Goal: Book appointment/travel/reservation

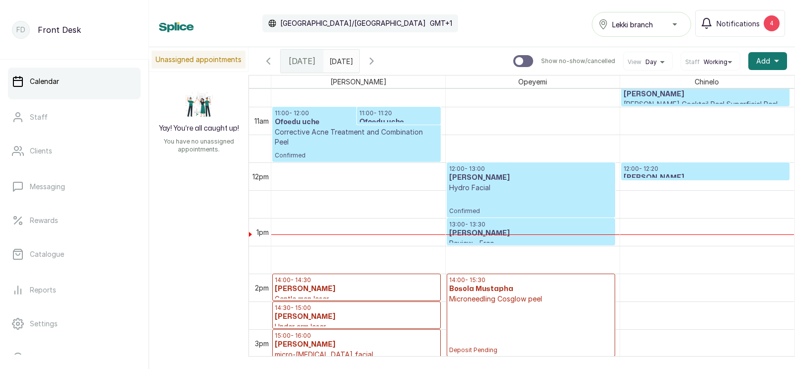
scroll to position [599, 0]
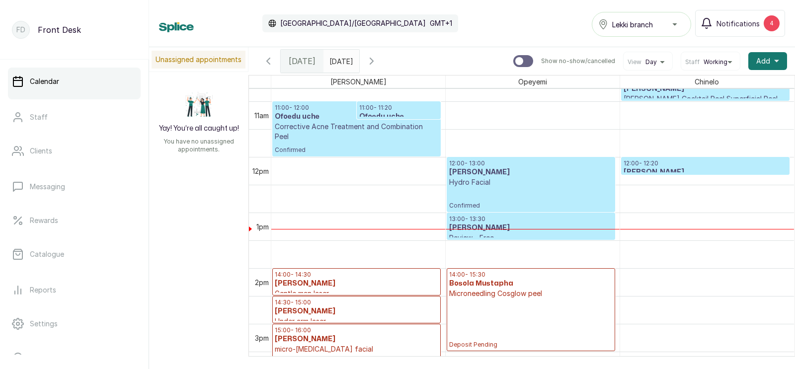
click at [677, 165] on p "12:00 - 12:20" at bounding box center [704, 163] width 163 height 8
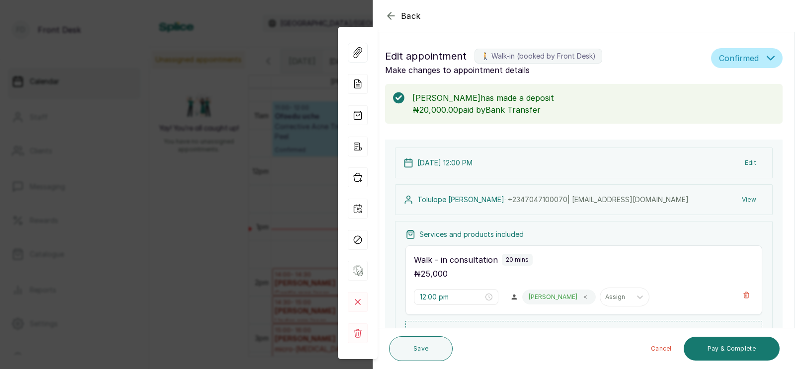
click at [585, 140] on div "[DATE] 12:00 PM Edit [PERSON_NAME] · [PHONE_NUMBER] | [EMAIL_ADDRESS][DOMAIN_NA…" at bounding box center [583, 318] width 397 height 357
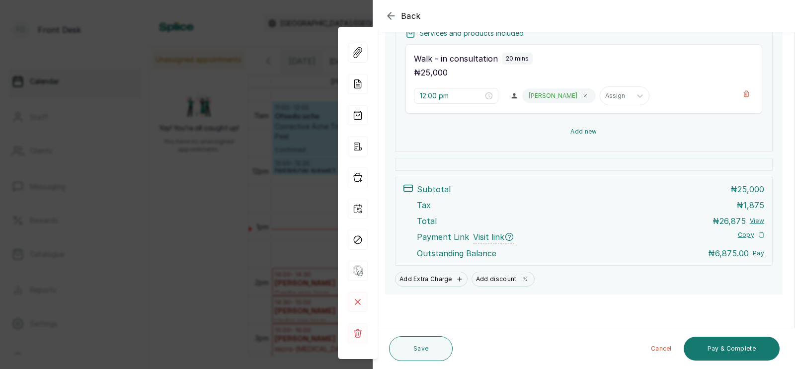
scroll to position [334, 0]
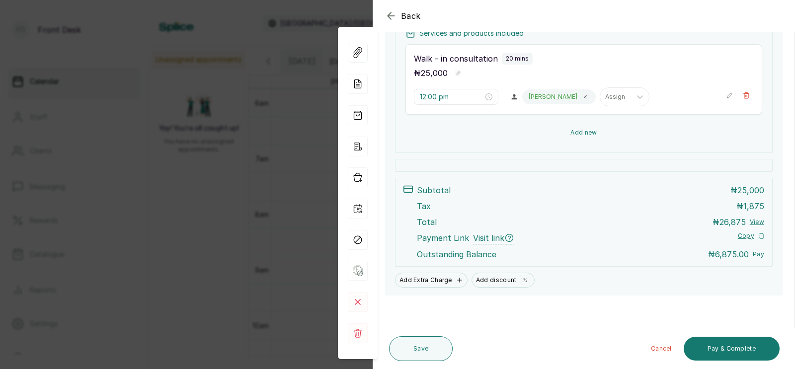
click at [582, 129] on button "Add new" at bounding box center [583, 133] width 357 height 24
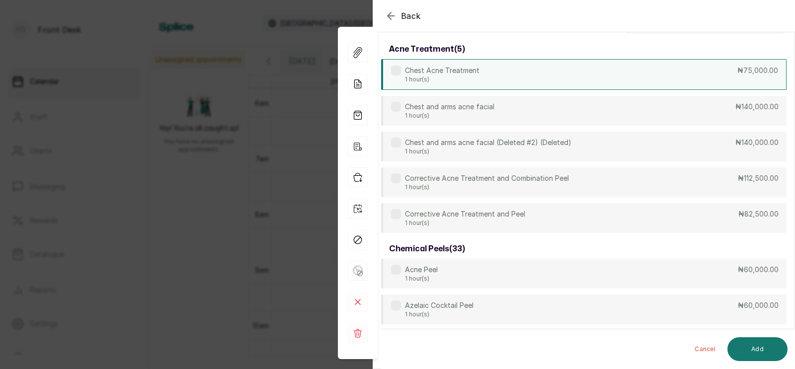
scroll to position [0, 0]
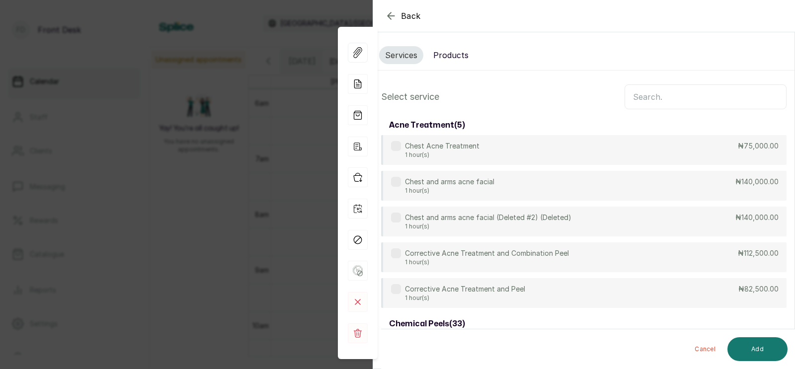
click at [649, 100] on input "text" at bounding box center [705, 96] width 162 height 25
type input "micr"
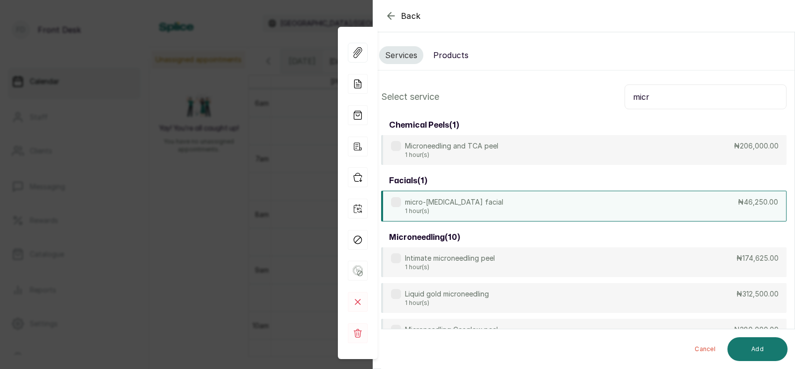
click at [592, 204] on div "micro-[MEDICAL_DATA] facial 1 hour(s) ₦46,250.00" at bounding box center [583, 206] width 405 height 31
click at [770, 349] on button "Add" at bounding box center [757, 349] width 60 height 24
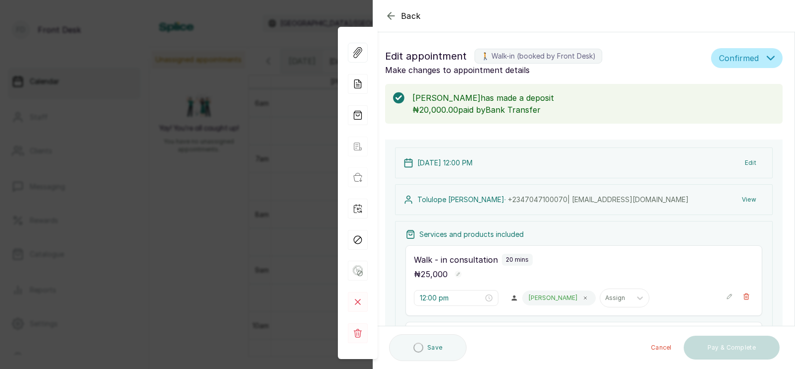
scroll to position [127, 0]
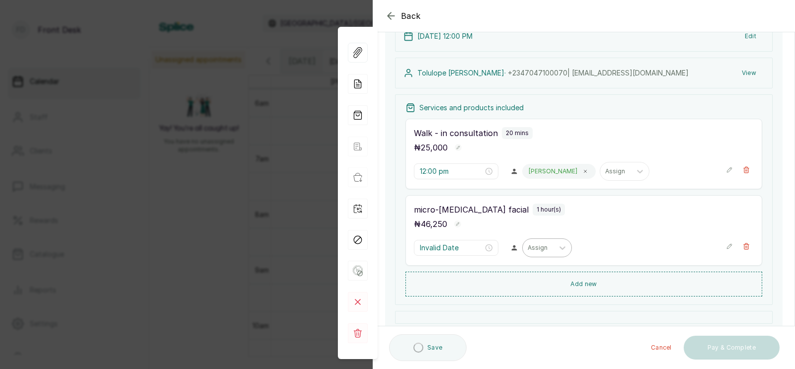
type input "12:20 pm"
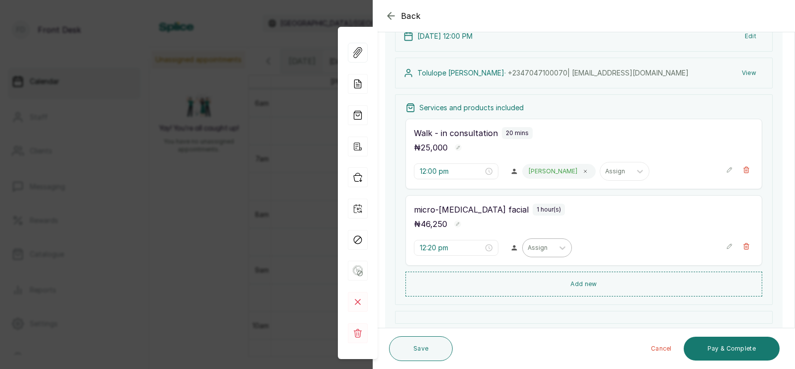
scroll to position [211, 0]
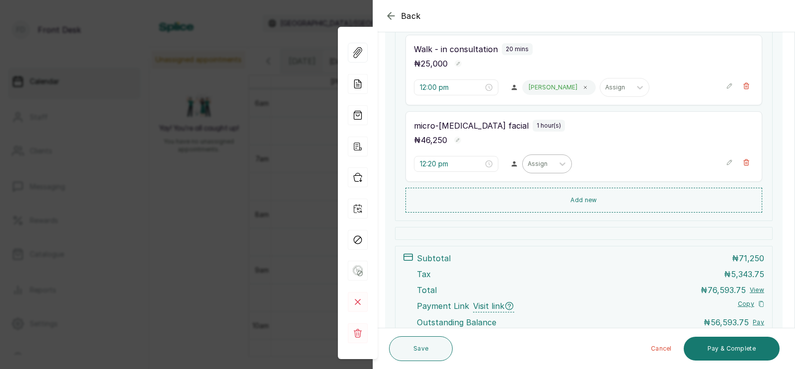
click at [527, 164] on div at bounding box center [537, 163] width 21 height 9
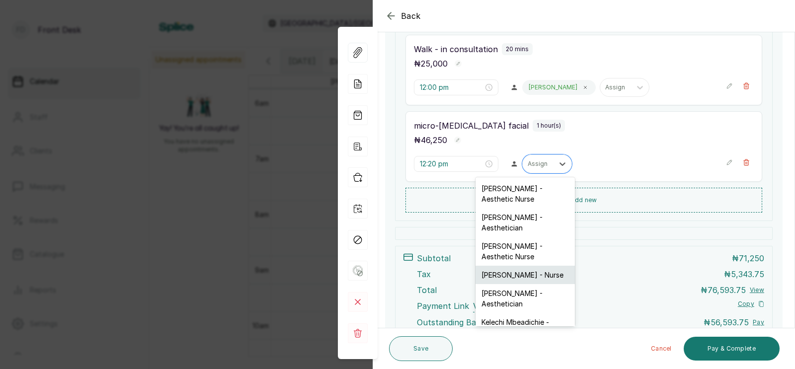
click at [504, 266] on div "[PERSON_NAME] - Nurse" at bounding box center [524, 275] width 99 height 18
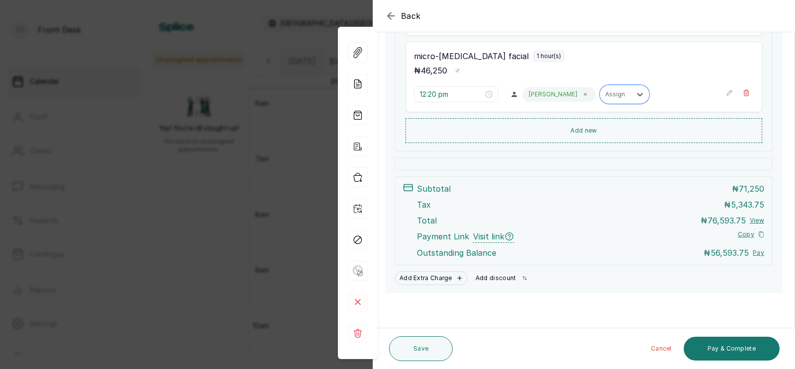
scroll to position [281, 0]
click at [502, 279] on button "Add discount" at bounding box center [502, 278] width 63 height 14
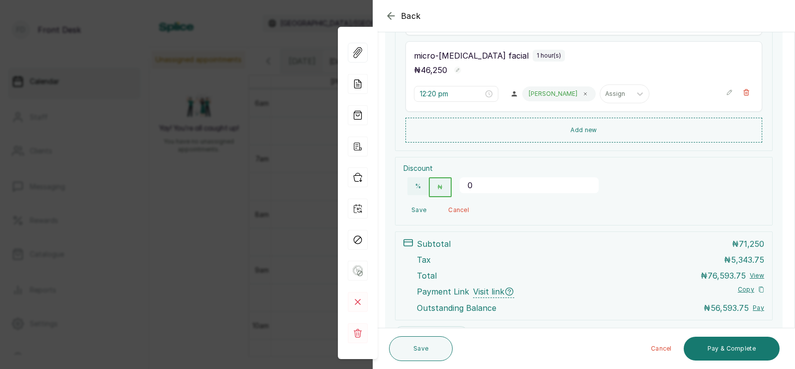
click at [484, 189] on input "0" at bounding box center [528, 185] width 139 height 16
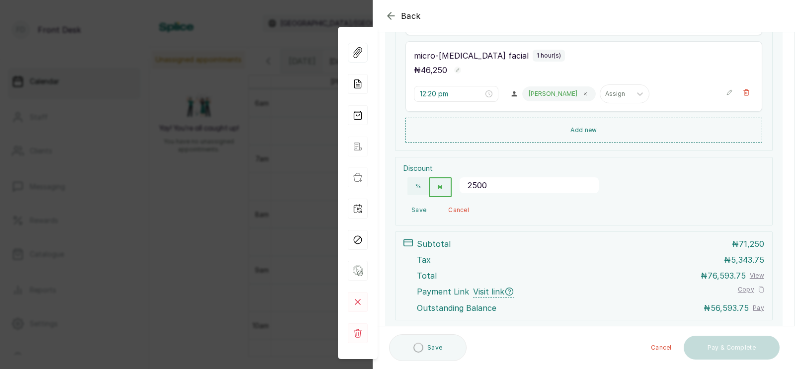
type input "25000"
click at [418, 207] on button "Save" at bounding box center [418, 210] width 31 height 18
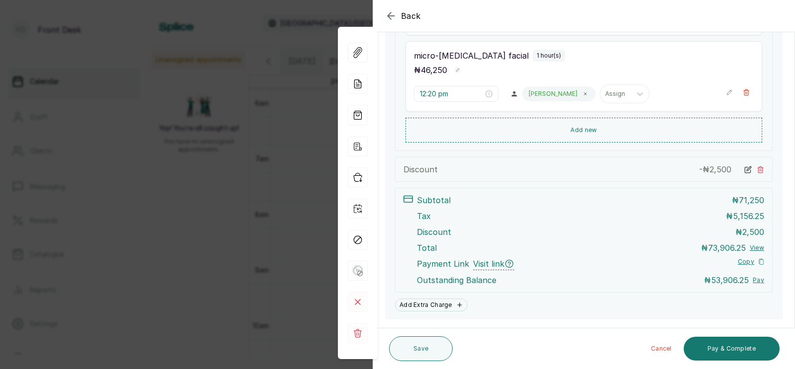
scroll to position [308, 0]
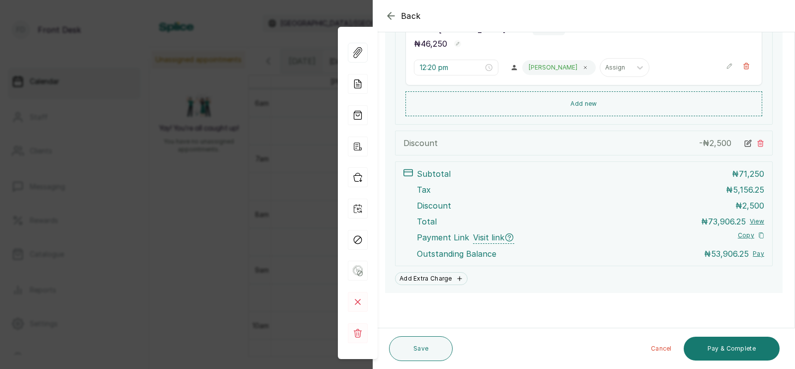
click at [746, 143] on icon at bounding box center [748, 142] width 4 height 4
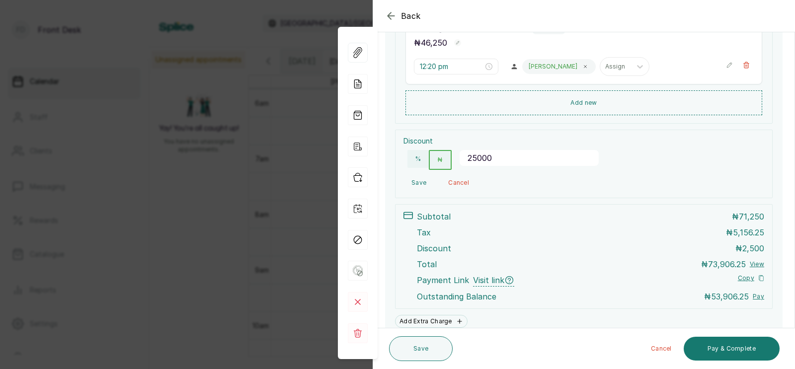
click at [419, 180] on button "Save" at bounding box center [418, 183] width 31 height 18
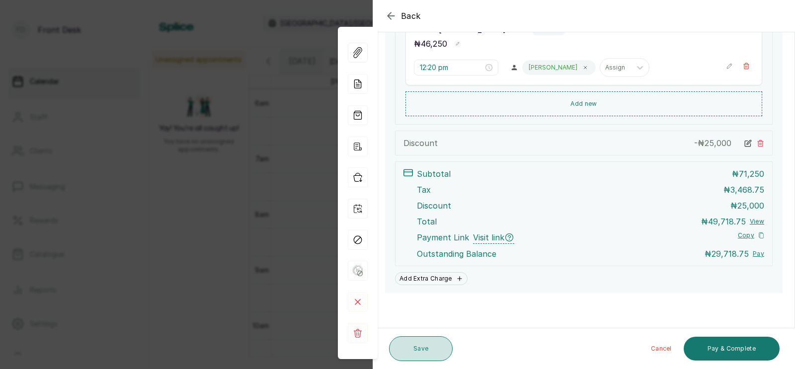
click at [423, 347] on button "Save" at bounding box center [421, 348] width 64 height 25
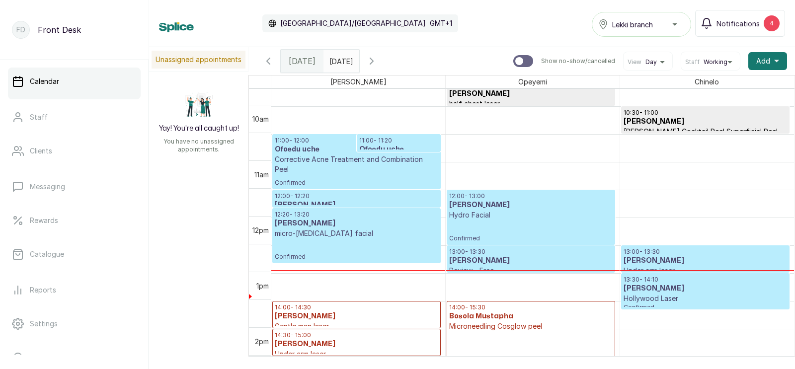
scroll to position [0, 0]
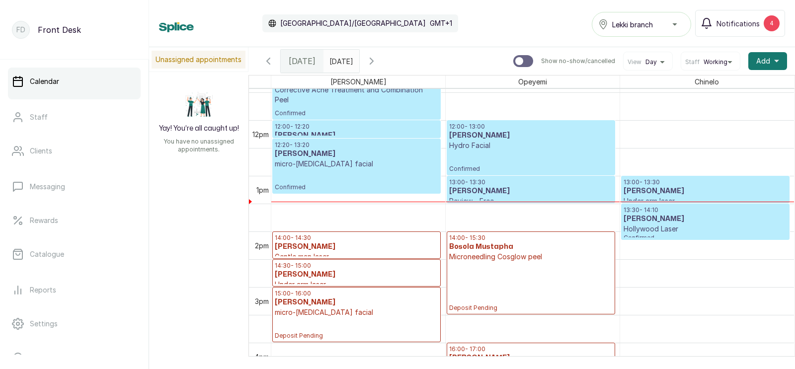
click at [488, 152] on p "Confirmed" at bounding box center [530, 161] width 163 height 22
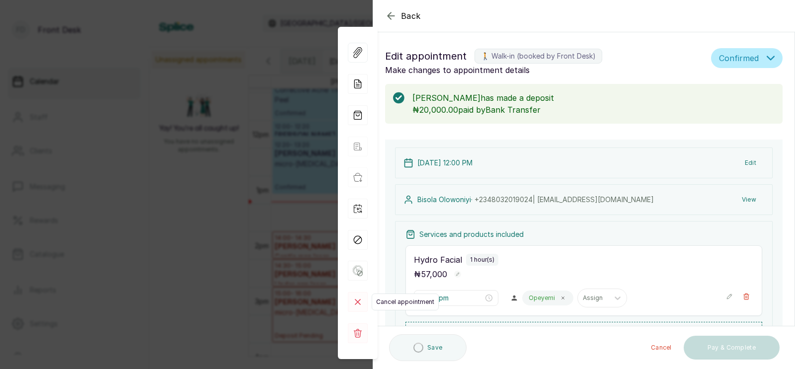
click at [353, 300] on rect at bounding box center [358, 302] width 20 height 20
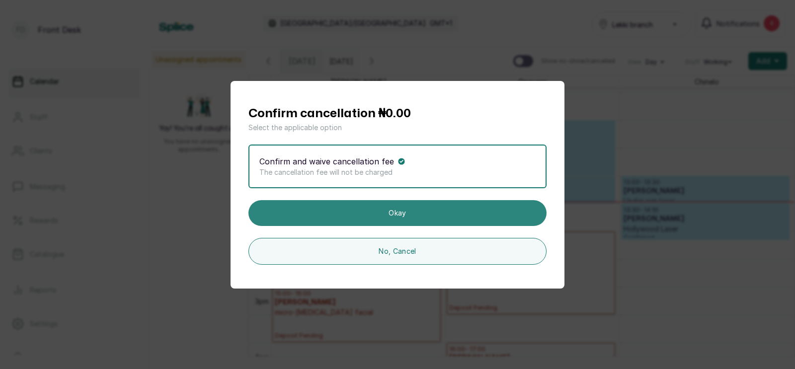
click at [414, 217] on button "Okay" at bounding box center [397, 213] width 298 height 26
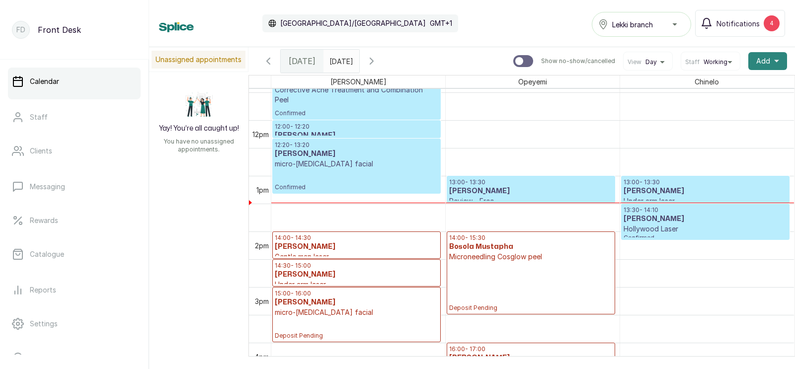
click at [768, 59] on span "Add" at bounding box center [763, 61] width 14 height 10
click at [709, 85] on span "Add Appointment" at bounding box center [730, 88] width 95 height 12
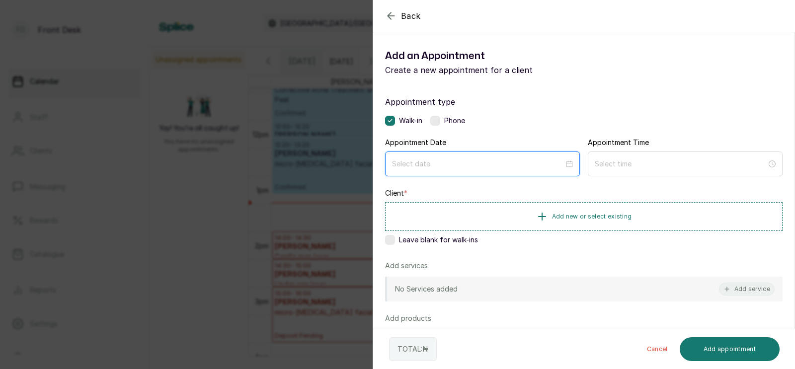
click at [474, 165] on input at bounding box center [478, 163] width 172 height 11
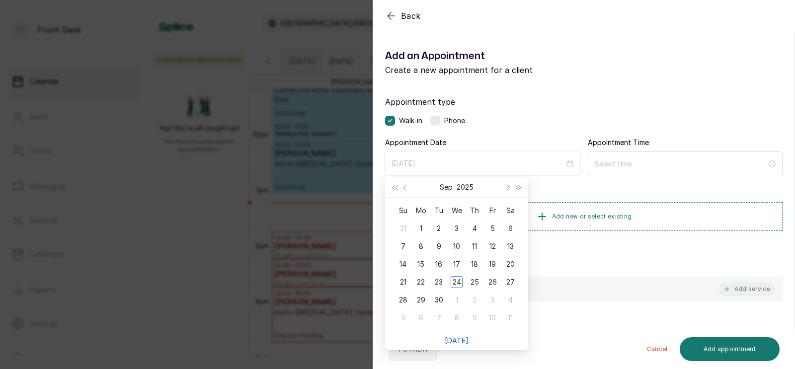
type input "[DATE]"
click at [455, 341] on link "[DATE]" at bounding box center [456, 340] width 24 height 8
type input "[DATE]"
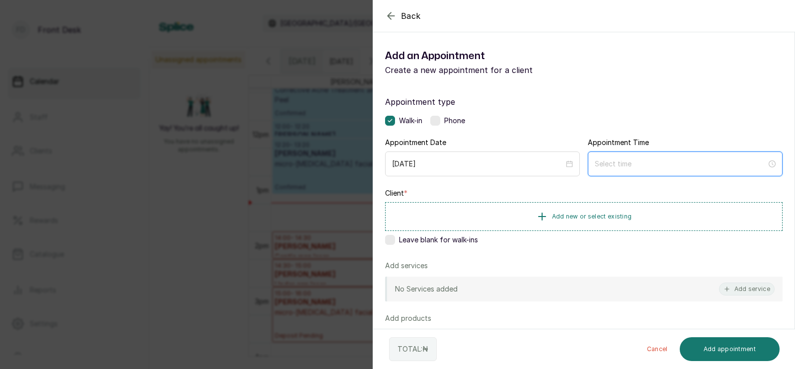
click at [664, 164] on input at bounding box center [680, 163] width 172 height 11
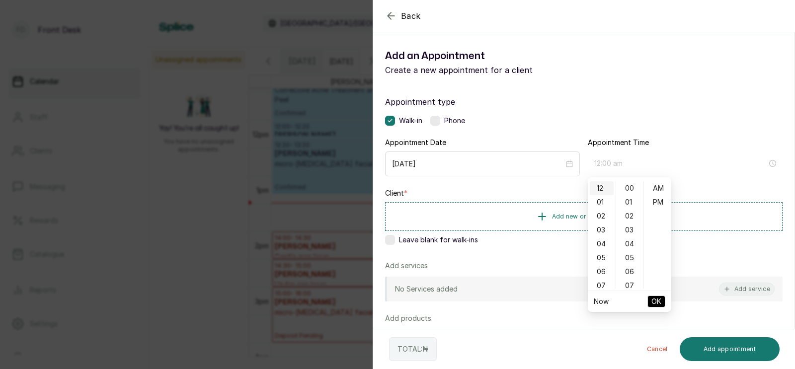
click at [598, 184] on div "12" at bounding box center [602, 188] width 24 height 14
type input "12:00 pm"
click at [658, 205] on div "PM" at bounding box center [658, 202] width 24 height 14
click at [656, 299] on span "OK" at bounding box center [656, 301] width 10 height 19
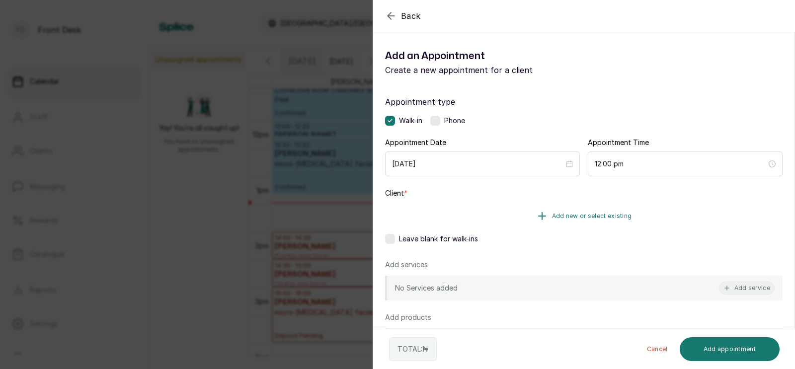
click at [562, 215] on span "Add new or select existing" at bounding box center [592, 216] width 80 height 8
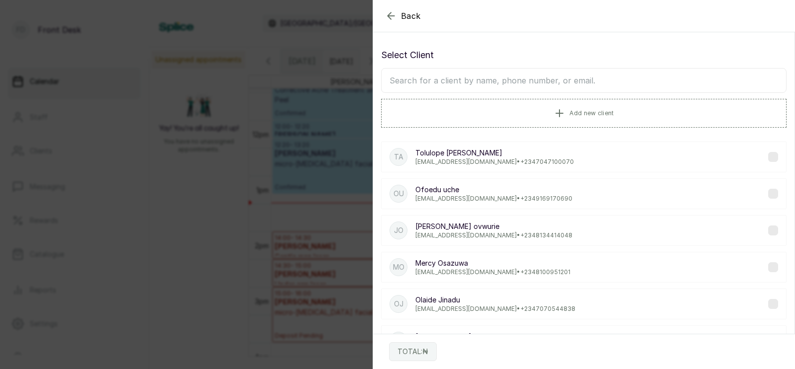
click at [538, 83] on input "text" at bounding box center [583, 80] width 405 height 25
type input "[PERSON_NAME]"
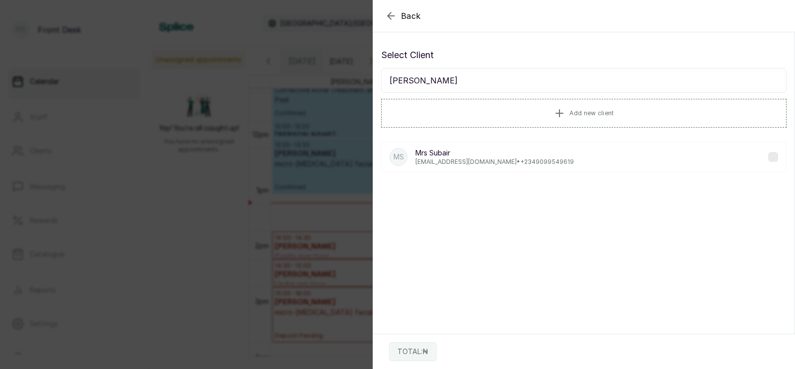
click at [510, 156] on p "[PERSON_NAME]" at bounding box center [494, 153] width 158 height 10
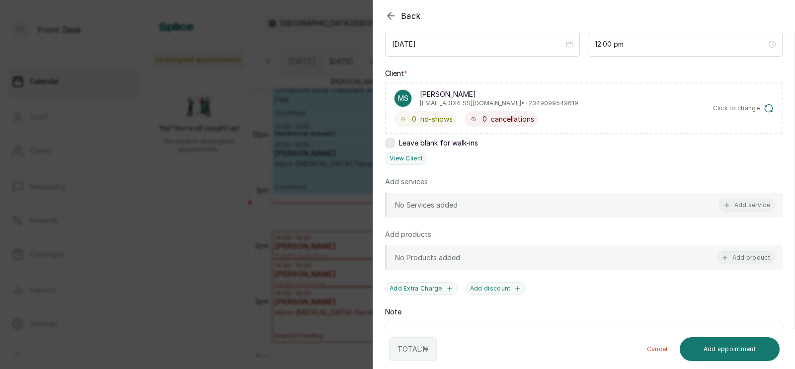
scroll to position [120, 0]
click at [741, 205] on button "Add service" at bounding box center [747, 204] width 56 height 13
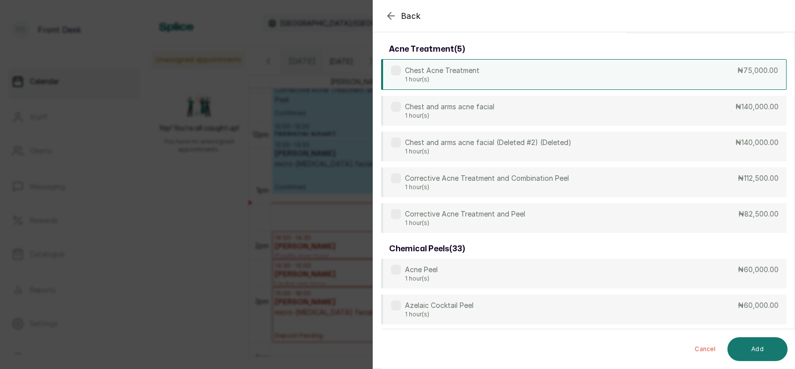
scroll to position [0, 0]
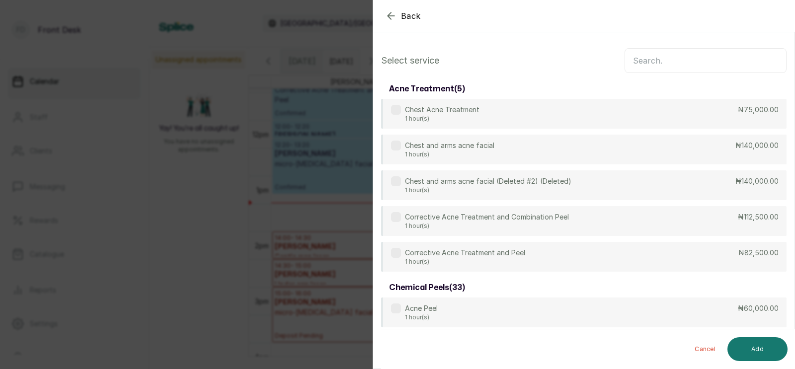
click at [662, 64] on input "text" at bounding box center [705, 60] width 162 height 25
type input "a"
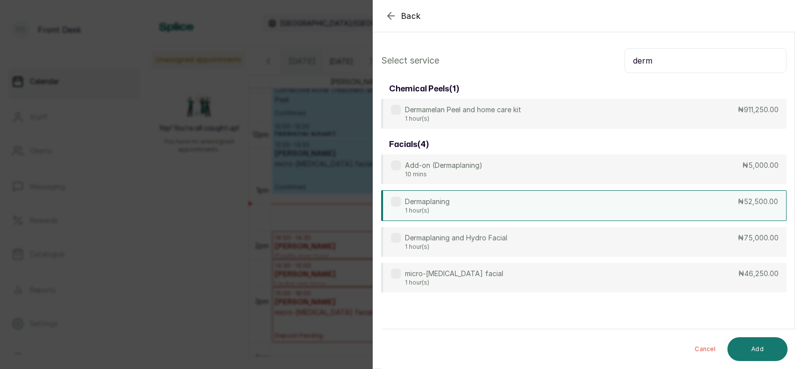
type input "derm"
click at [496, 213] on div "Dermaplaning 1 hour(s) ₦52,500.00" at bounding box center [583, 205] width 405 height 31
click at [755, 349] on button "Add" at bounding box center [757, 349] width 60 height 24
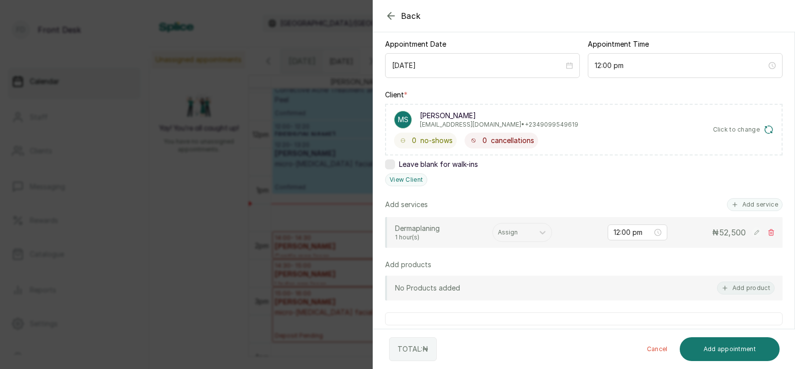
scroll to position [99, 0]
click at [514, 230] on div at bounding box center [513, 231] width 31 height 9
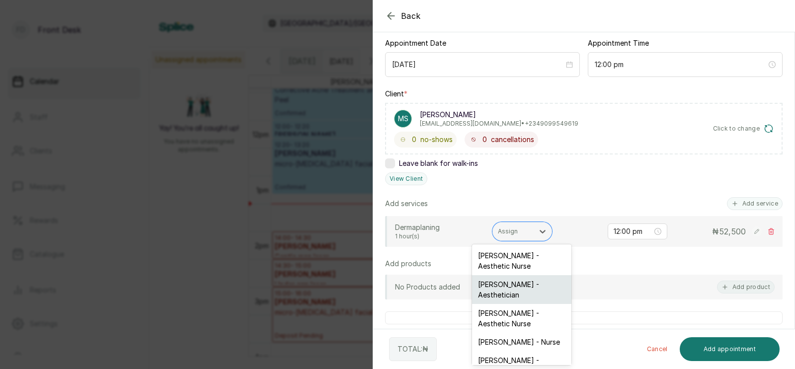
click at [512, 284] on div "[PERSON_NAME] - Aesthetician" at bounding box center [521, 289] width 99 height 29
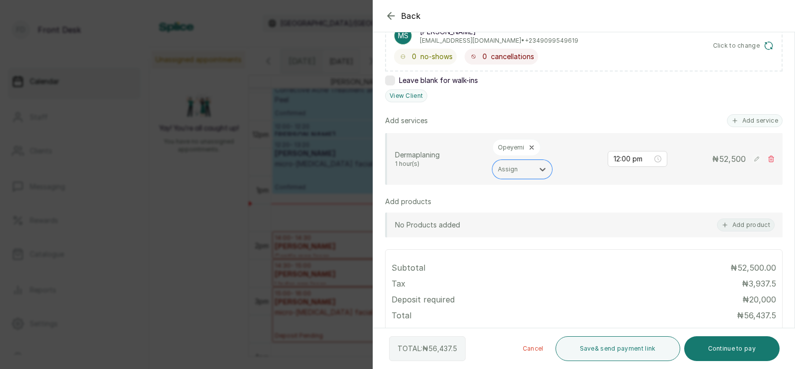
scroll to position [224, 0]
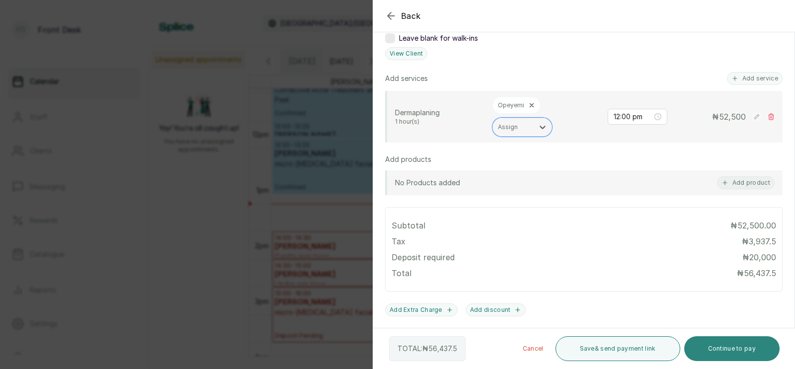
click at [737, 349] on button "Continue to pay" at bounding box center [732, 348] width 96 height 25
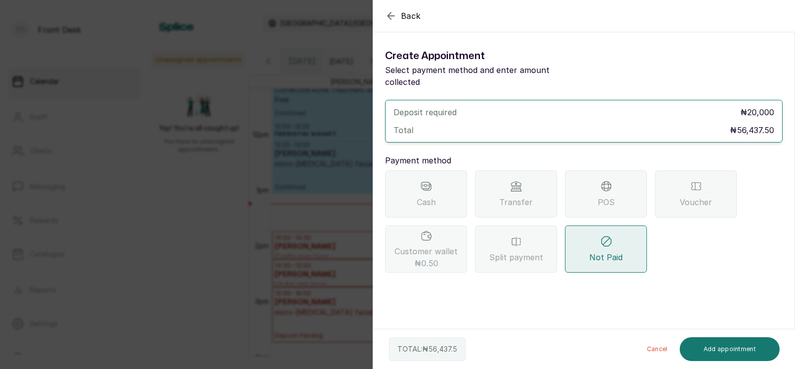
scroll to position [0, 0]
click at [522, 199] on div "Transfer" at bounding box center [516, 193] width 82 height 47
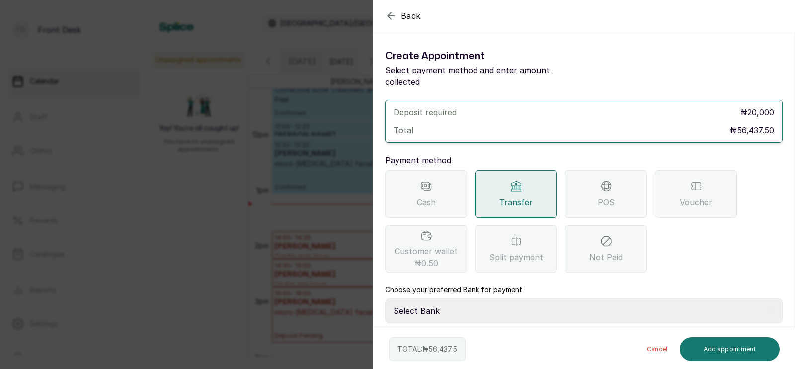
scroll to position [43, 0]
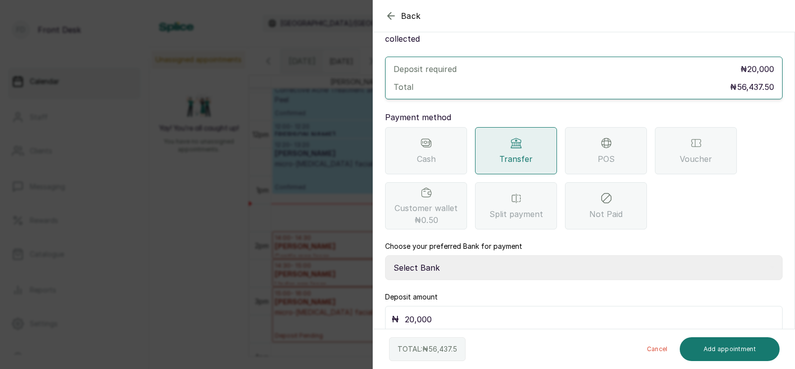
click at [447, 260] on select "Select Bank [PERSON_NAME] Fairmoney Microfinance Bank SKN ANALYTICS MED AESTH. …" at bounding box center [583, 267] width 397 height 25
select select "43272bc0-21c6-4b19-b9fb-c2093b8603c2"
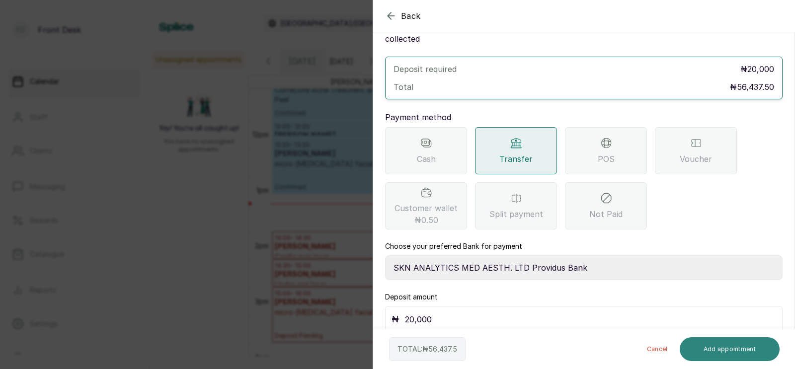
click at [729, 346] on button "Add appointment" at bounding box center [729, 349] width 100 height 24
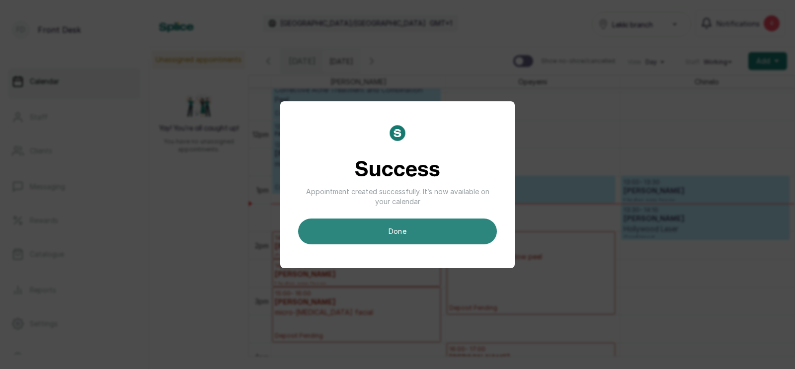
click at [375, 227] on button "done" at bounding box center [397, 232] width 199 height 26
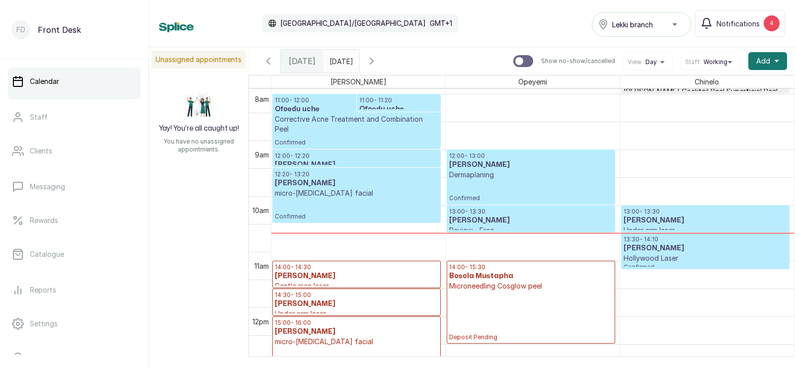
scroll to position [607, 0]
click at [529, 172] on p "Dermaplaning" at bounding box center [530, 175] width 163 height 10
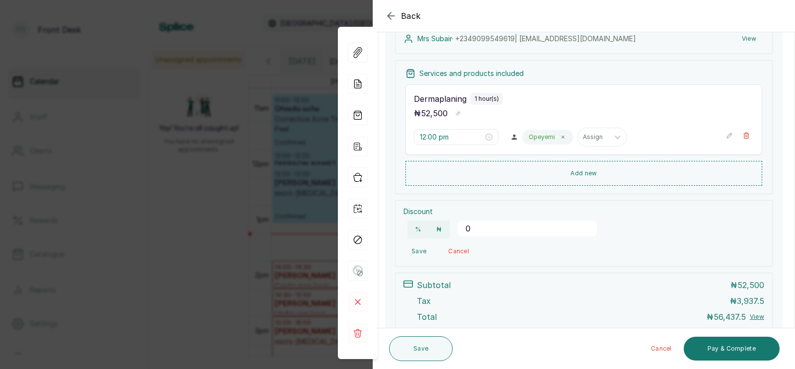
scroll to position [257, 0]
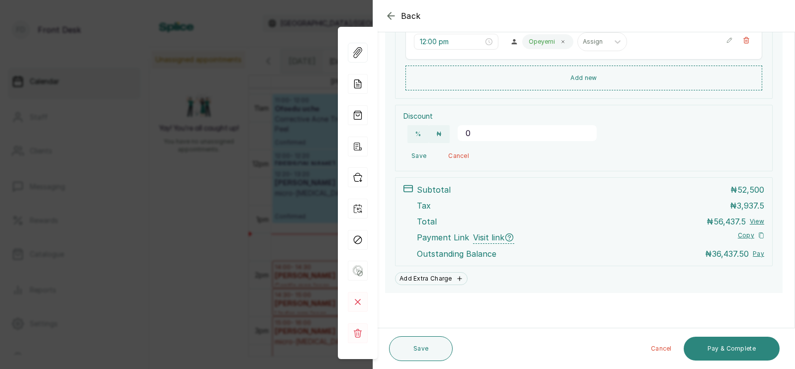
click at [724, 348] on button "Pay & Complete" at bounding box center [731, 349] width 96 height 24
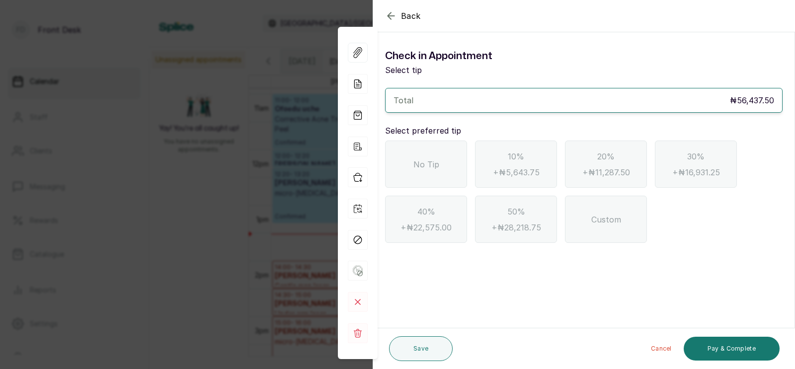
click at [422, 156] on div "No Tip" at bounding box center [426, 164] width 82 height 47
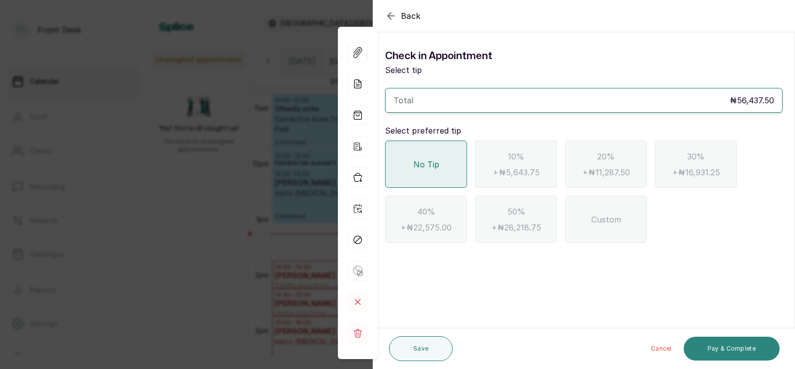
scroll to position [0, 0]
click at [722, 351] on button "Pay & Complete" at bounding box center [731, 349] width 96 height 24
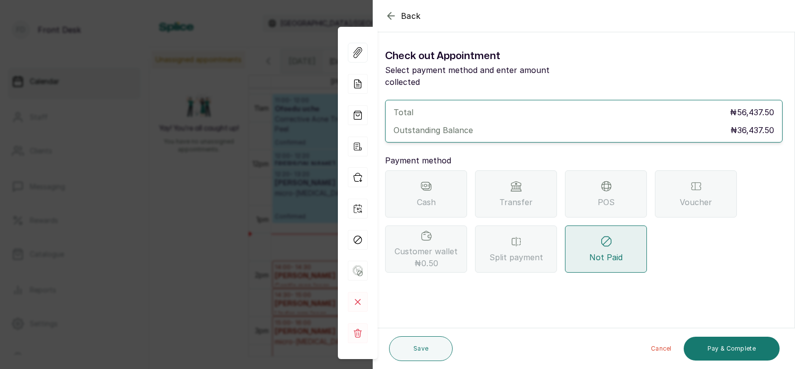
click at [597, 196] on span "POS" at bounding box center [605, 202] width 17 height 12
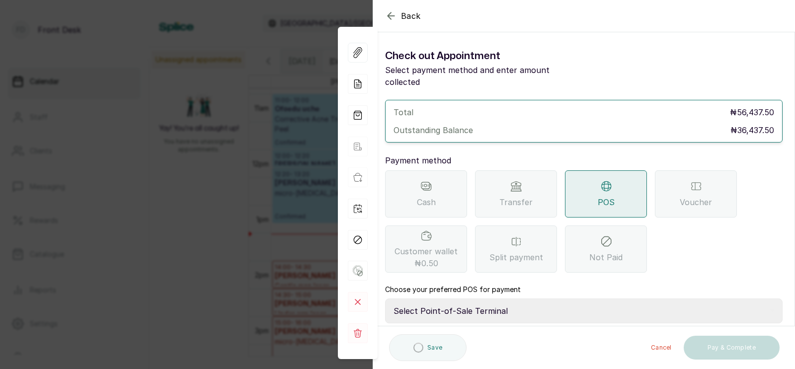
click at [502, 298] on select "Select Point-of-Sale Terminal SKN ANALYTICS MED AESTHETIC LIMITED Fairmoney Mic…" at bounding box center [583, 310] width 397 height 25
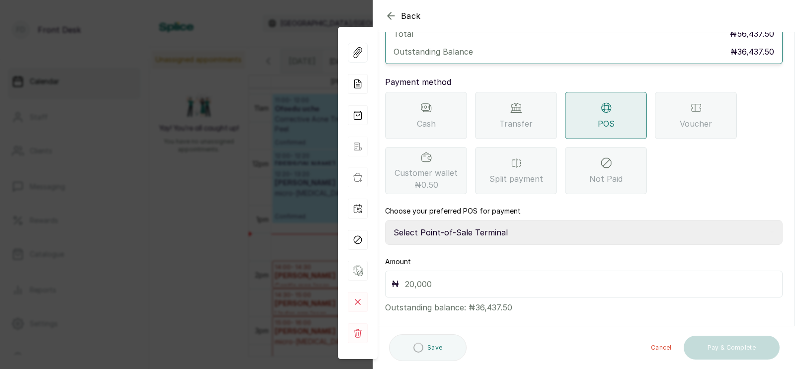
click at [442, 277] on input "text" at bounding box center [590, 284] width 371 height 14
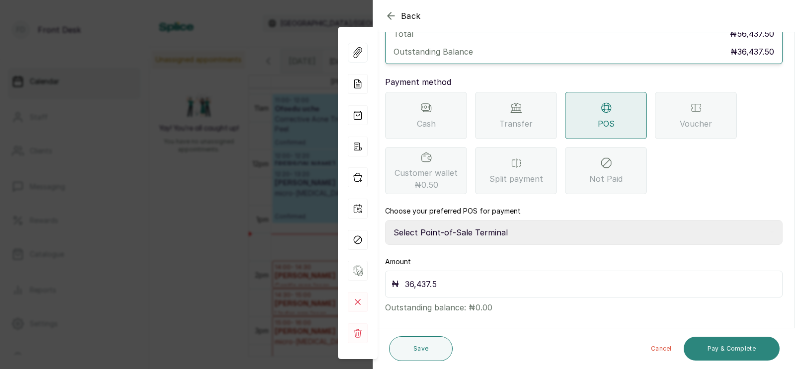
type input "36,437.5"
click at [734, 347] on button "Pay & Complete" at bounding box center [731, 349] width 96 height 24
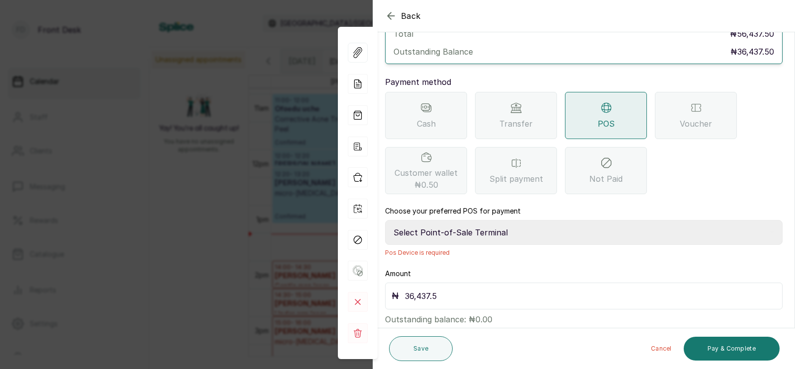
click at [492, 220] on select "Select Point-of-Sale Terminal SKN ANALYTICS MED AESTHETIC LIMITED Fairmoney Mic…" at bounding box center [583, 232] width 397 height 25
select select "43129536-bd7e-4b6d-8e8c-ab2c46322d67"
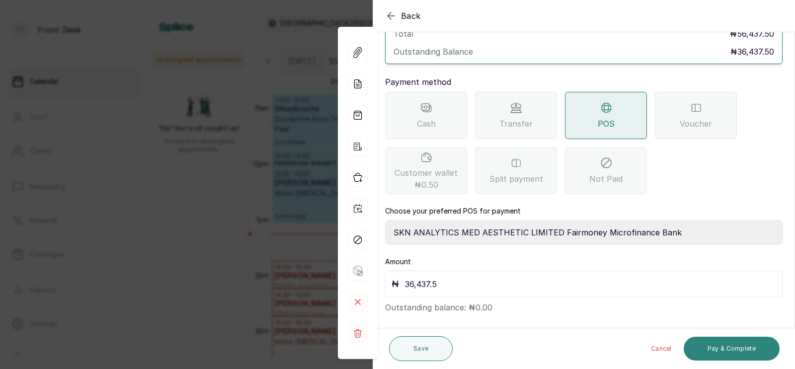
click at [723, 353] on button "Pay & Complete" at bounding box center [731, 349] width 96 height 24
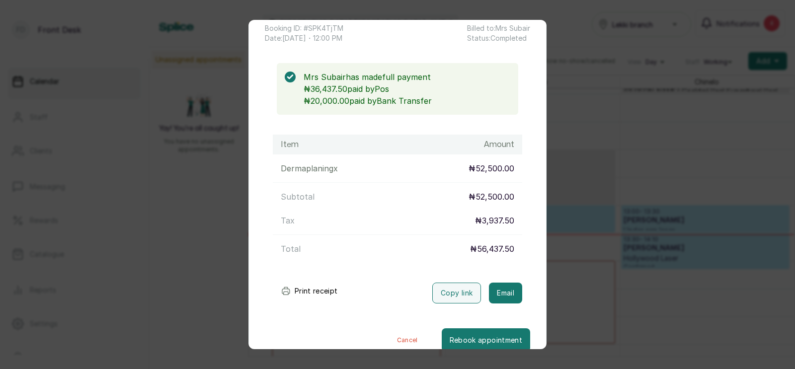
scroll to position [72, 0]
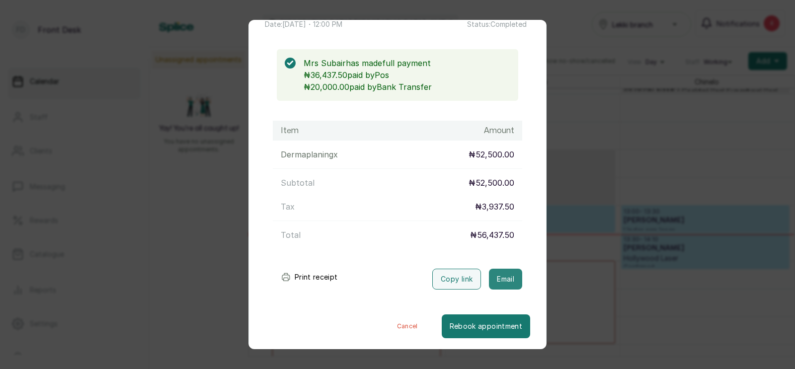
click at [508, 278] on button "Email" at bounding box center [505, 279] width 33 height 21
click at [575, 267] on div "Transaction Details Booking ID: # SPK4TjTM Date: [DATE] ・ 12:00 PM Billed to: […" at bounding box center [397, 184] width 795 height 369
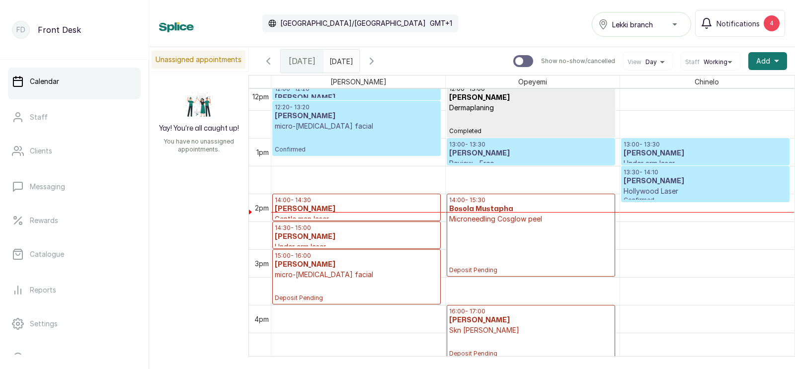
scroll to position [676, 0]
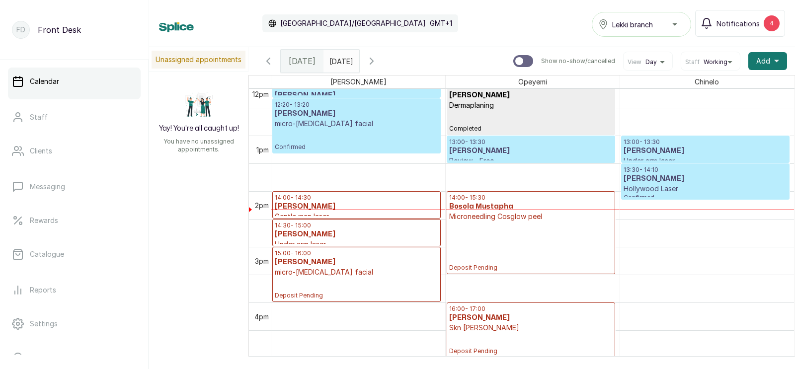
click at [481, 234] on p "Deposit Pending" at bounding box center [530, 246] width 163 height 50
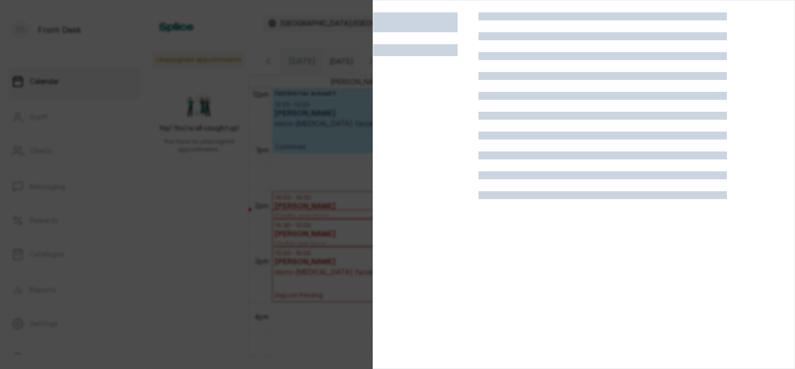
click at [478, 233] on div at bounding box center [602, 196] width 248 height 369
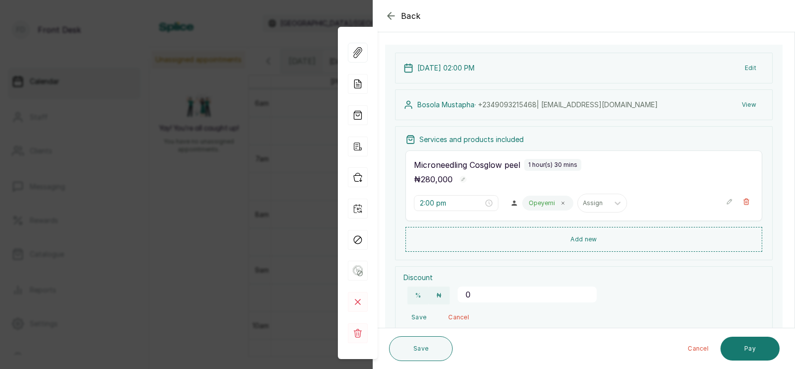
scroll to position [36, 0]
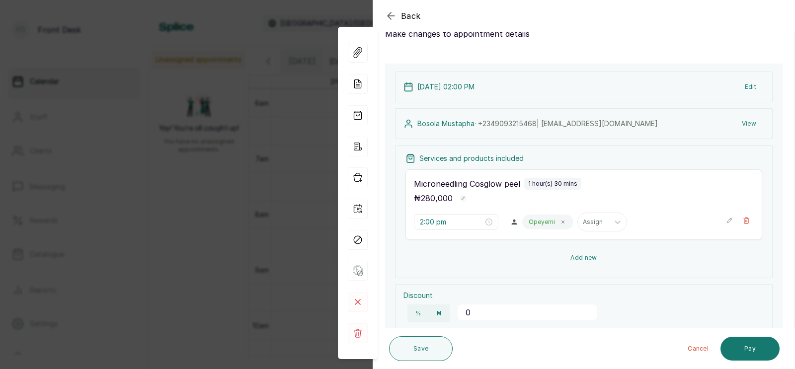
click at [576, 253] on button "Add new" at bounding box center [583, 258] width 357 height 24
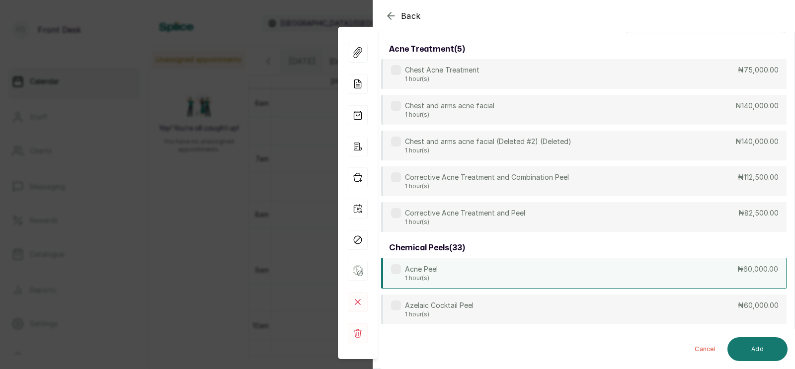
scroll to position [0, 0]
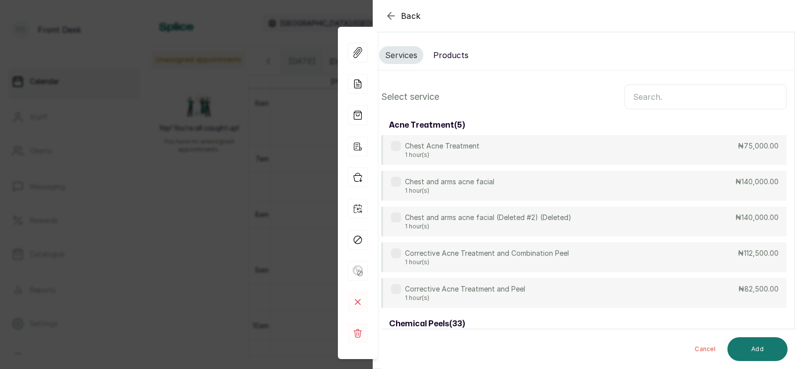
click at [641, 95] on input "text" at bounding box center [705, 96] width 162 height 25
click at [640, 97] on input "text" at bounding box center [705, 96] width 162 height 25
click at [386, 17] on icon "button" at bounding box center [391, 16] width 12 height 12
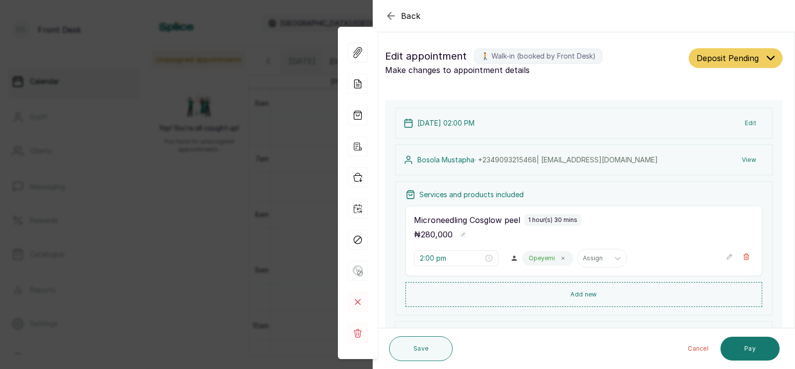
click at [269, 143] on div "Back Appointment Details Edit appointment 🚶 Walk-in (booked by Front Desk) Make…" at bounding box center [397, 184] width 795 height 369
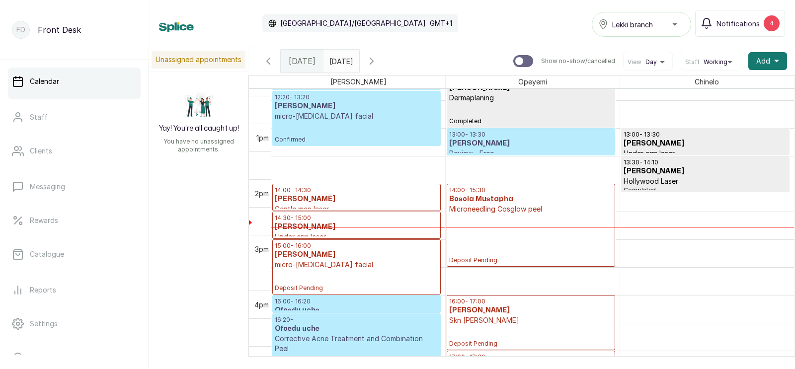
scroll to position [684, 0]
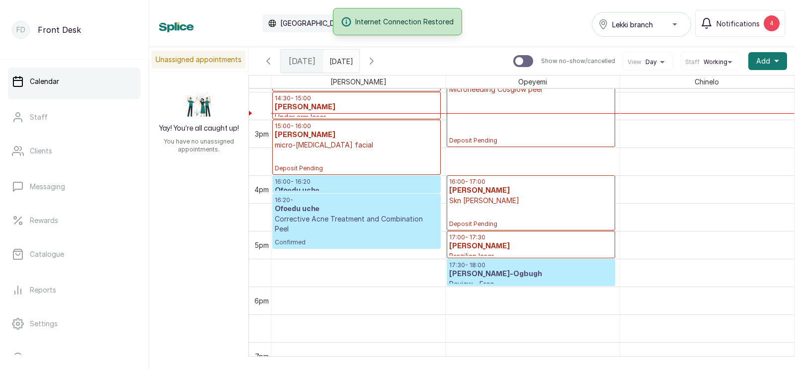
click at [373, 60] on icon "button" at bounding box center [371, 61] width 3 height 6
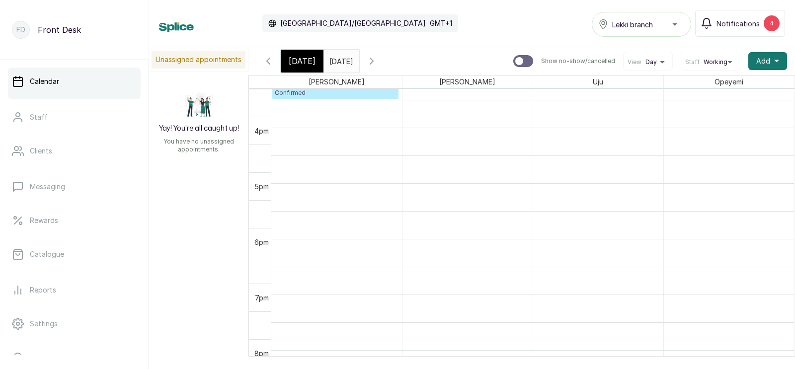
scroll to position [884, 0]
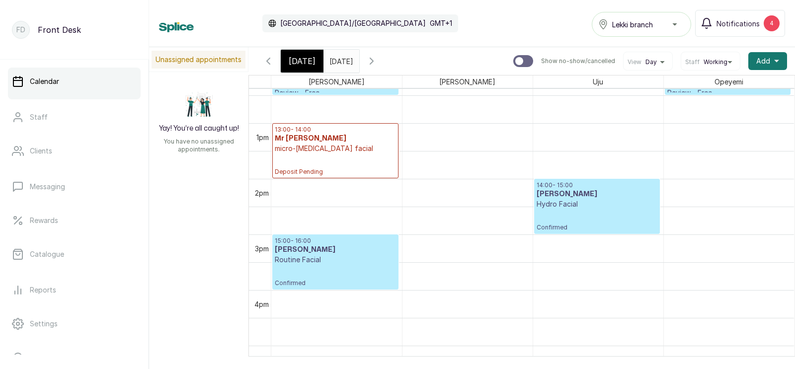
click at [577, 192] on h3 "[PERSON_NAME]" at bounding box center [596, 194] width 121 height 10
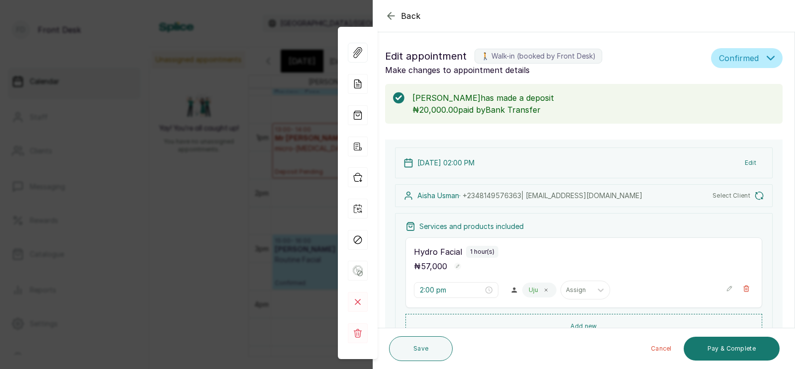
click at [295, 178] on div "Back Appointment Details Edit appointment 🚶 Walk-in (booked by Front Desk) Make…" at bounding box center [397, 184] width 795 height 369
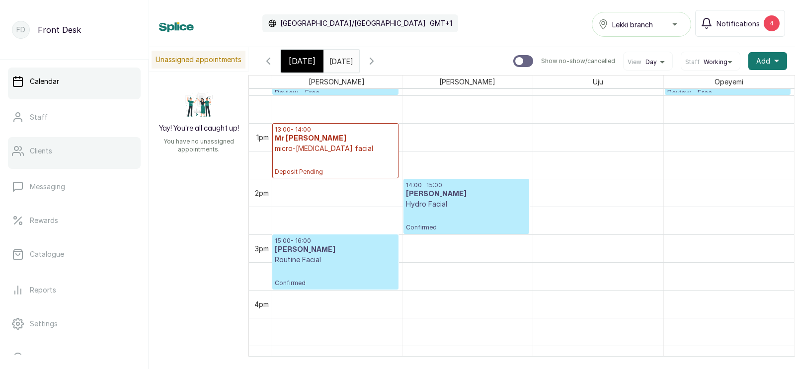
click at [55, 148] on link "Clients" at bounding box center [74, 151] width 133 height 28
